Goal: Task Accomplishment & Management: Use online tool/utility

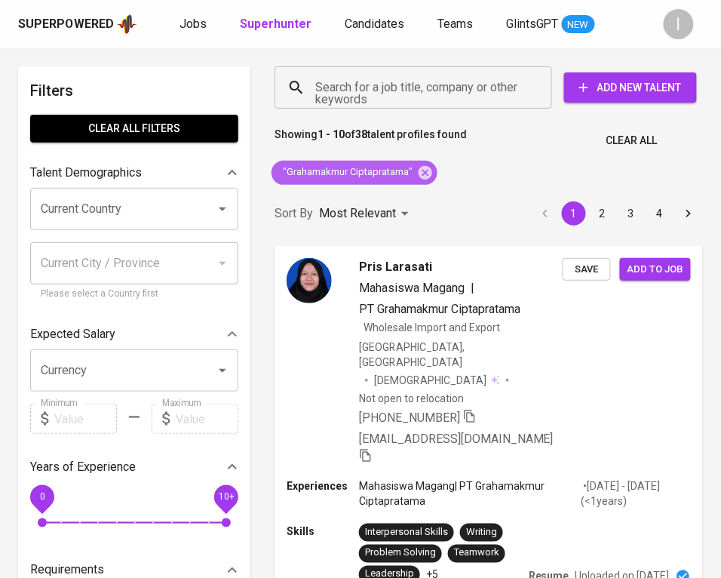
click at [426, 181] on div ""Grahamakmur Ciptapratama"" at bounding box center [355, 173] width 166 height 24
click at [424, 167] on icon at bounding box center [426, 172] width 14 height 14
click at [441, 78] on input "Search for a job title, company or other keywords" at bounding box center [417, 87] width 211 height 29
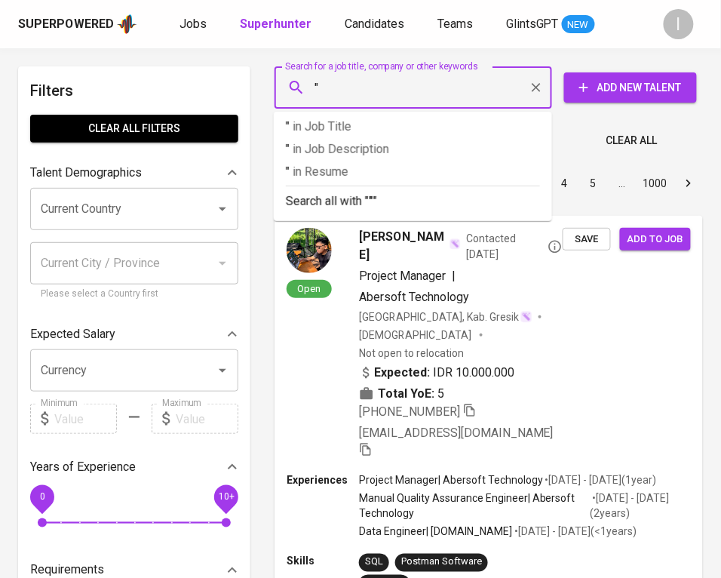
paste input "gondangrejo tenteram"
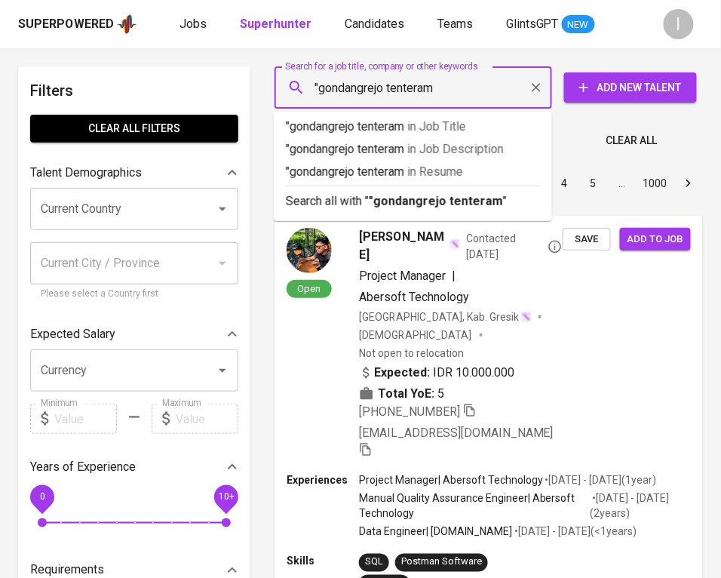
click at [429, 88] on input ""gondangrejo tenteram" at bounding box center [417, 87] width 211 height 29
type input ""gondangrejo""
